Goal: Browse casually

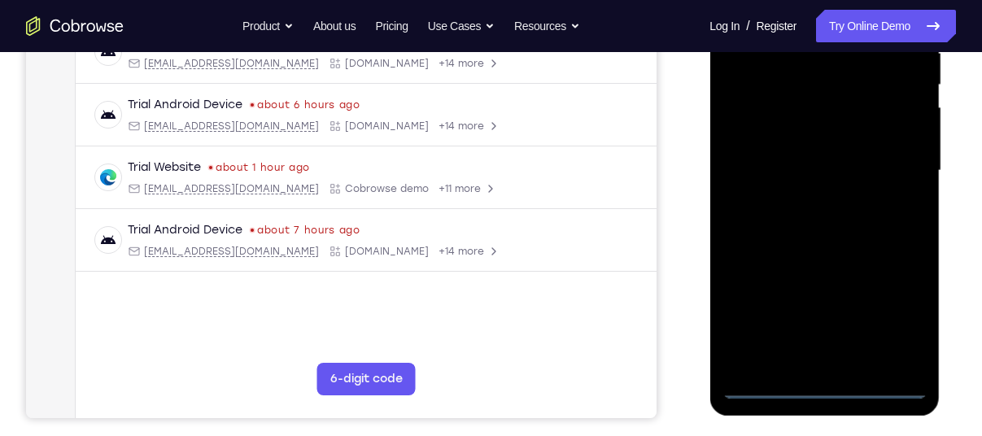
scroll to position [339, 0]
click at [829, 387] on div at bounding box center [824, 170] width 205 height 456
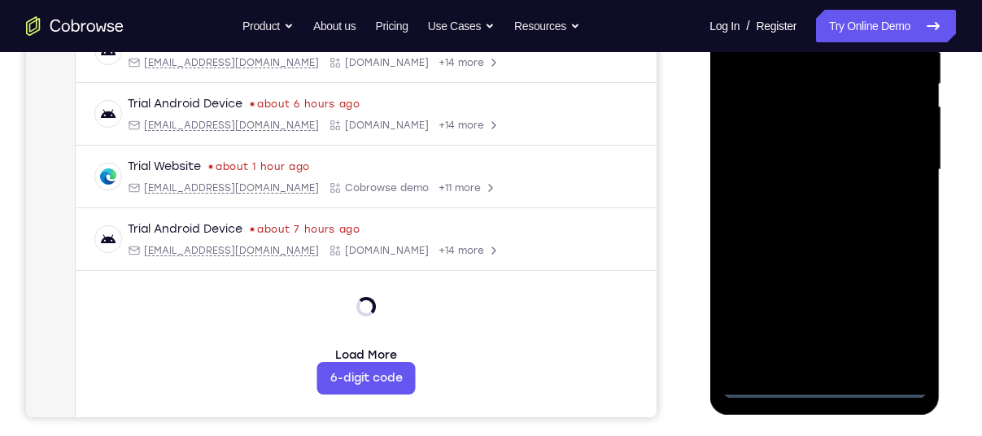
click at [889, 314] on div at bounding box center [824, 170] width 205 height 456
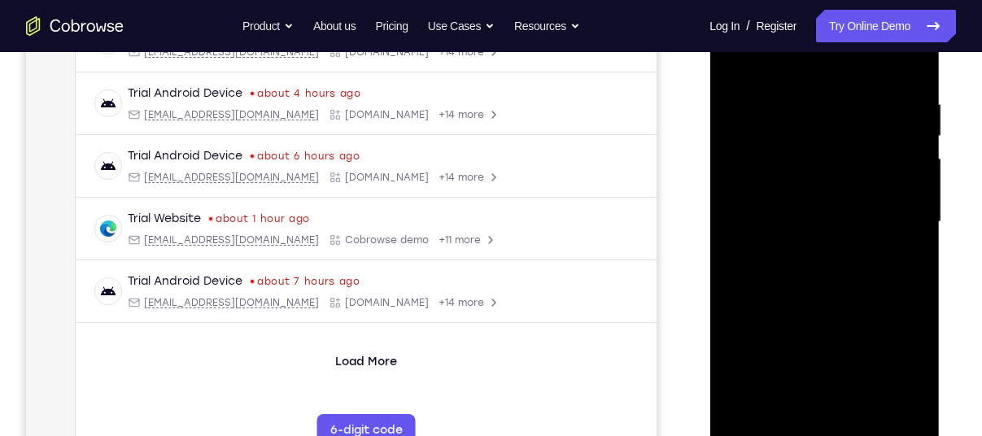
scroll to position [278, 0]
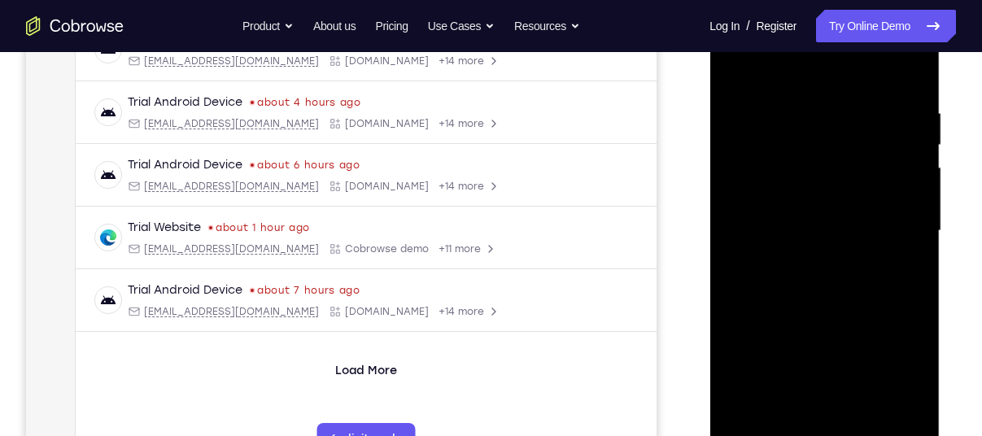
click at [847, 77] on div at bounding box center [824, 231] width 205 height 456
click at [755, 188] on div at bounding box center [824, 231] width 205 height 456
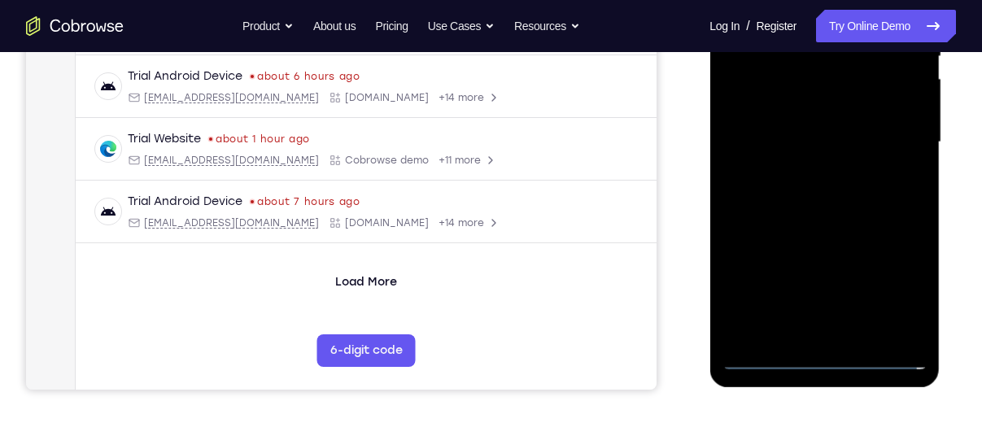
scroll to position [368, 0]
click at [819, 308] on div at bounding box center [824, 142] width 205 height 456
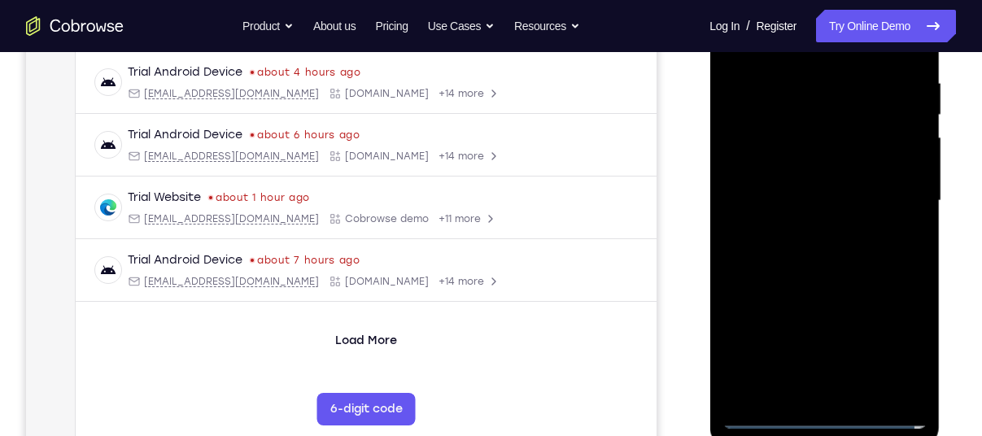
scroll to position [299, 0]
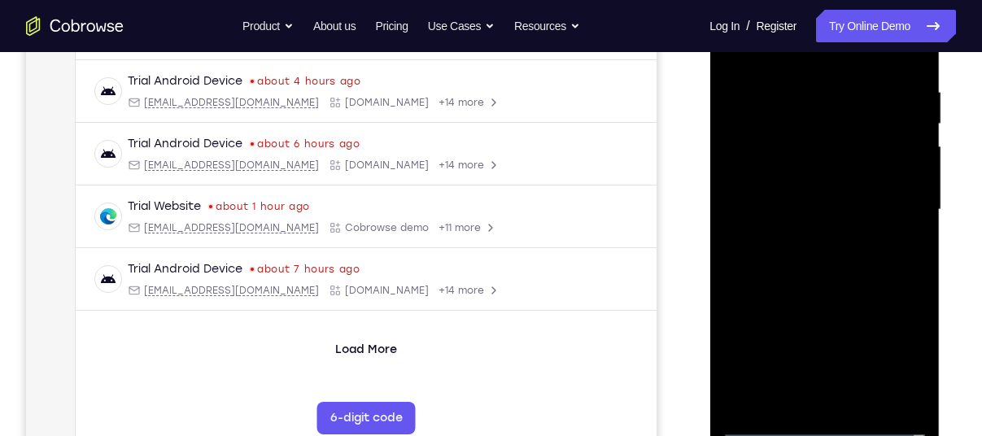
click at [736, 55] on div at bounding box center [824, 210] width 205 height 456
click at [814, 408] on div at bounding box center [824, 210] width 205 height 456
click at [802, 225] on div at bounding box center [824, 210] width 205 height 456
click at [768, 167] on div at bounding box center [824, 210] width 205 height 456
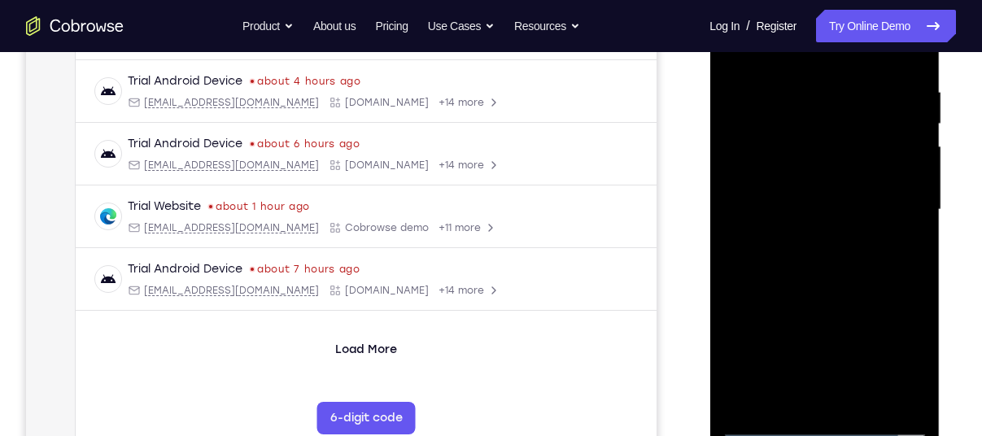
click at [762, 196] on div at bounding box center [824, 210] width 205 height 456
click at [763, 230] on div at bounding box center [824, 210] width 205 height 456
click at [795, 206] on div at bounding box center [824, 210] width 205 height 456
click at [750, 215] on div at bounding box center [824, 210] width 205 height 456
click at [902, 394] on div at bounding box center [824, 210] width 205 height 456
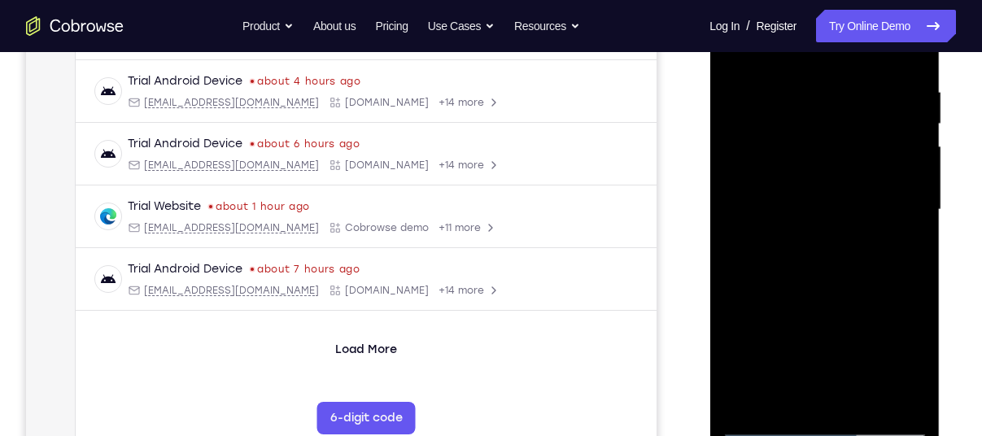
click at [902, 394] on div at bounding box center [824, 210] width 205 height 456
click at [886, 395] on div at bounding box center [824, 210] width 205 height 456
click at [801, 225] on div at bounding box center [824, 210] width 205 height 456
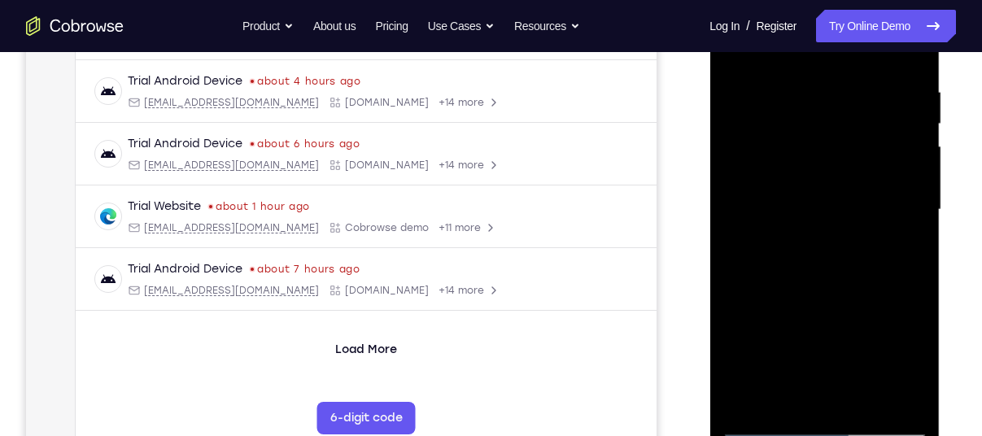
click at [893, 395] on div at bounding box center [824, 210] width 205 height 456
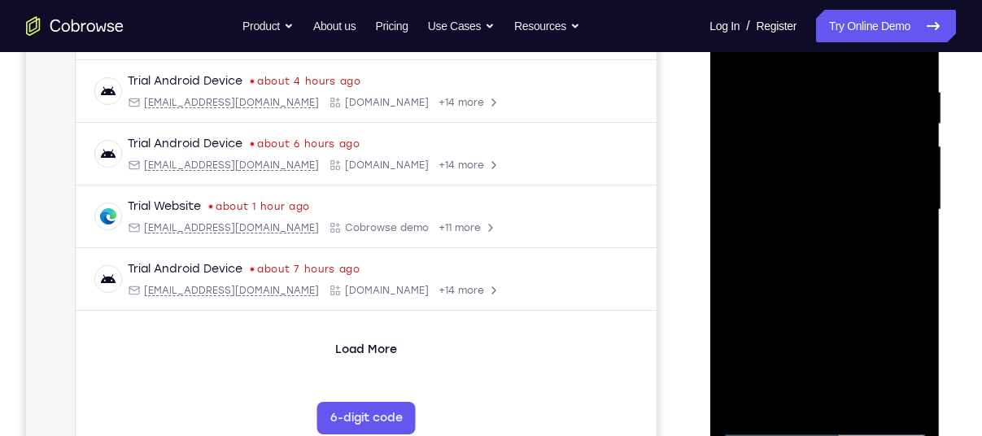
click at [769, 217] on div at bounding box center [824, 210] width 205 height 456
click at [797, 220] on div at bounding box center [824, 210] width 205 height 456
click at [884, 393] on div at bounding box center [824, 210] width 205 height 456
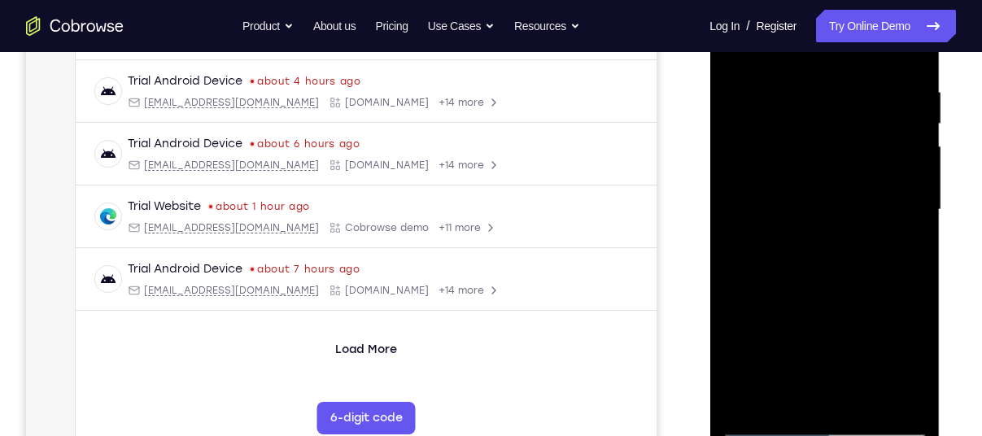
click at [884, 393] on div at bounding box center [824, 210] width 205 height 456
click at [901, 404] on div at bounding box center [824, 210] width 205 height 456
